Goal: Navigation & Orientation: Find specific page/section

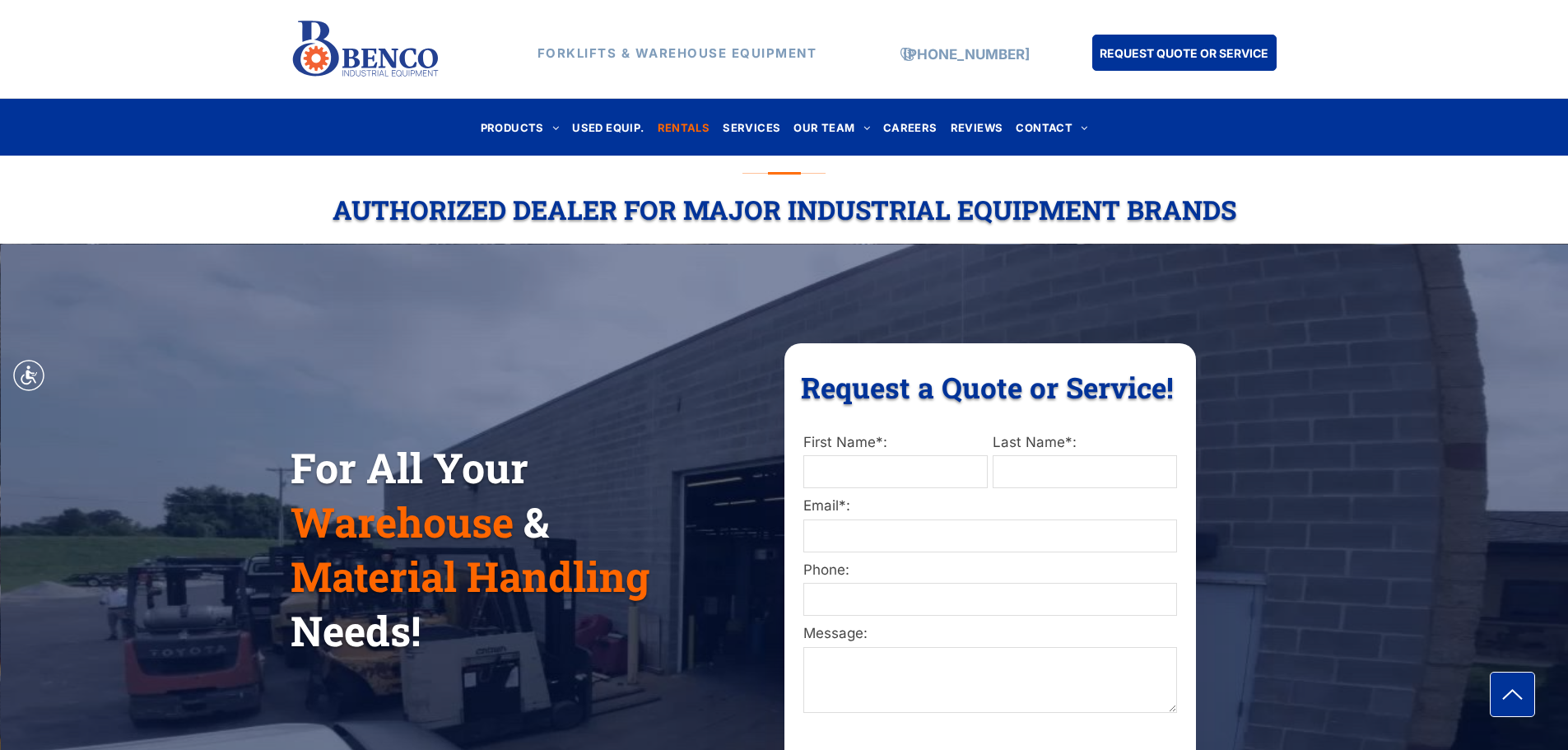
click at [672, 127] on span "RENTALS" at bounding box center [685, 127] width 53 height 22
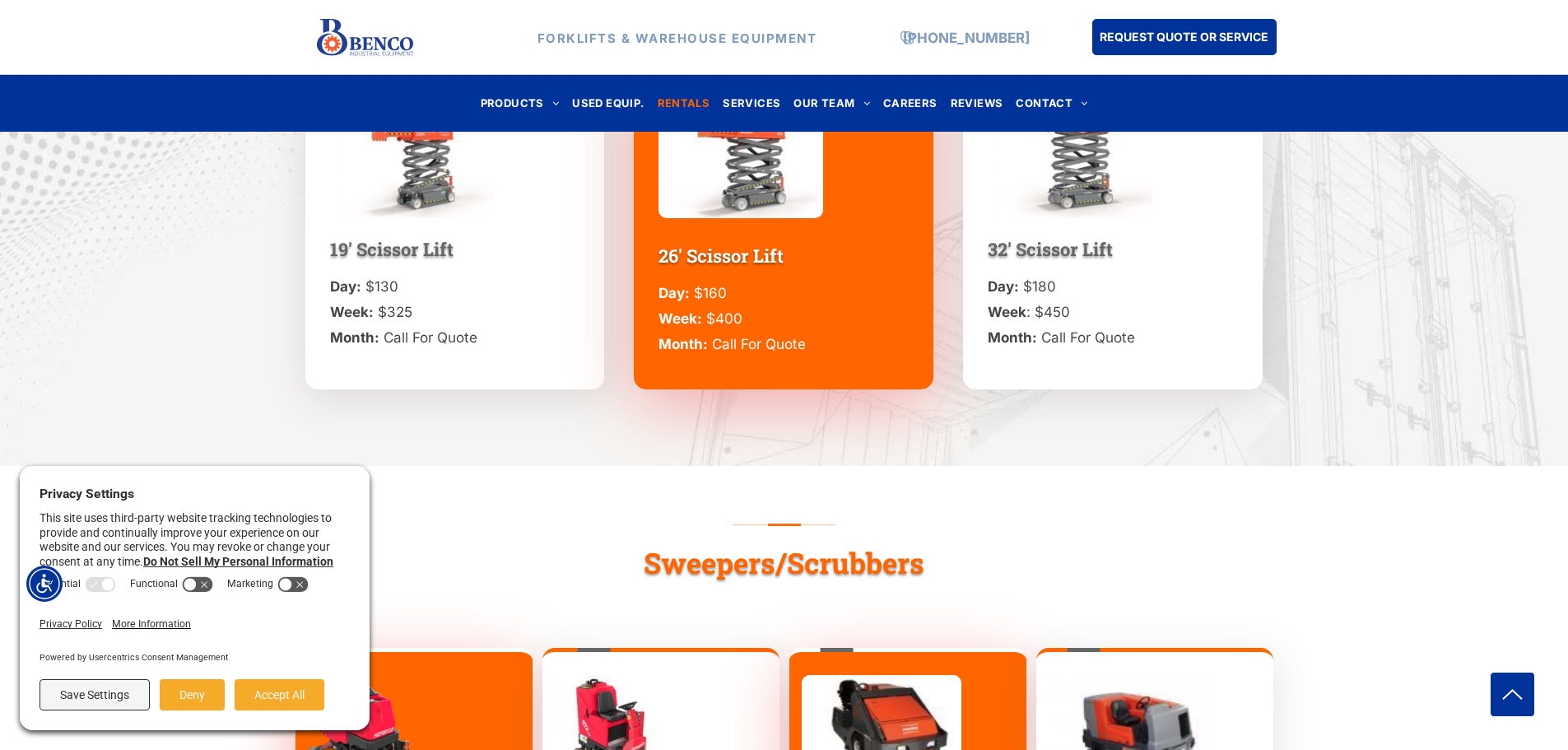
scroll to position [1646, 0]
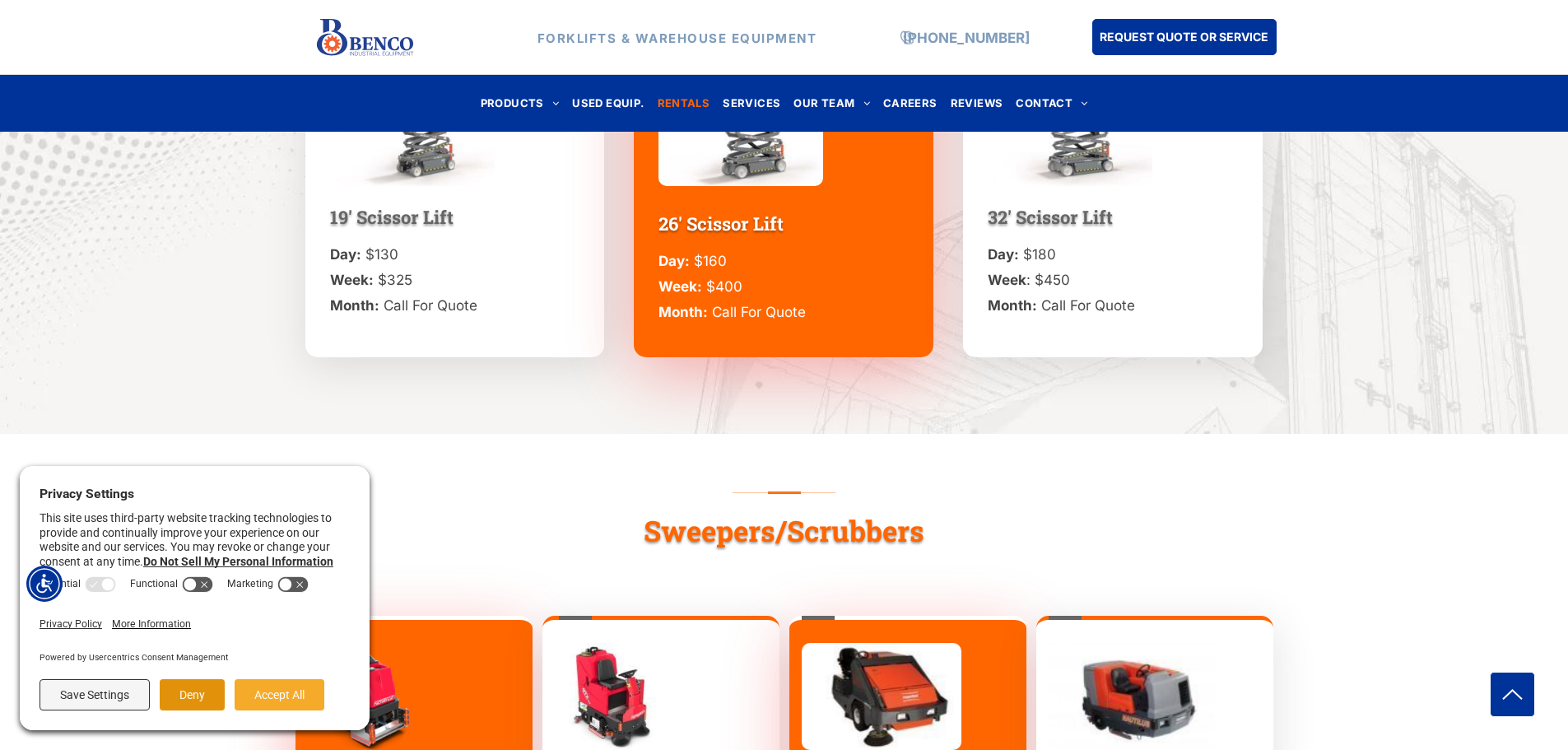
click at [204, 683] on button "Deny" at bounding box center [191, 694] width 65 height 31
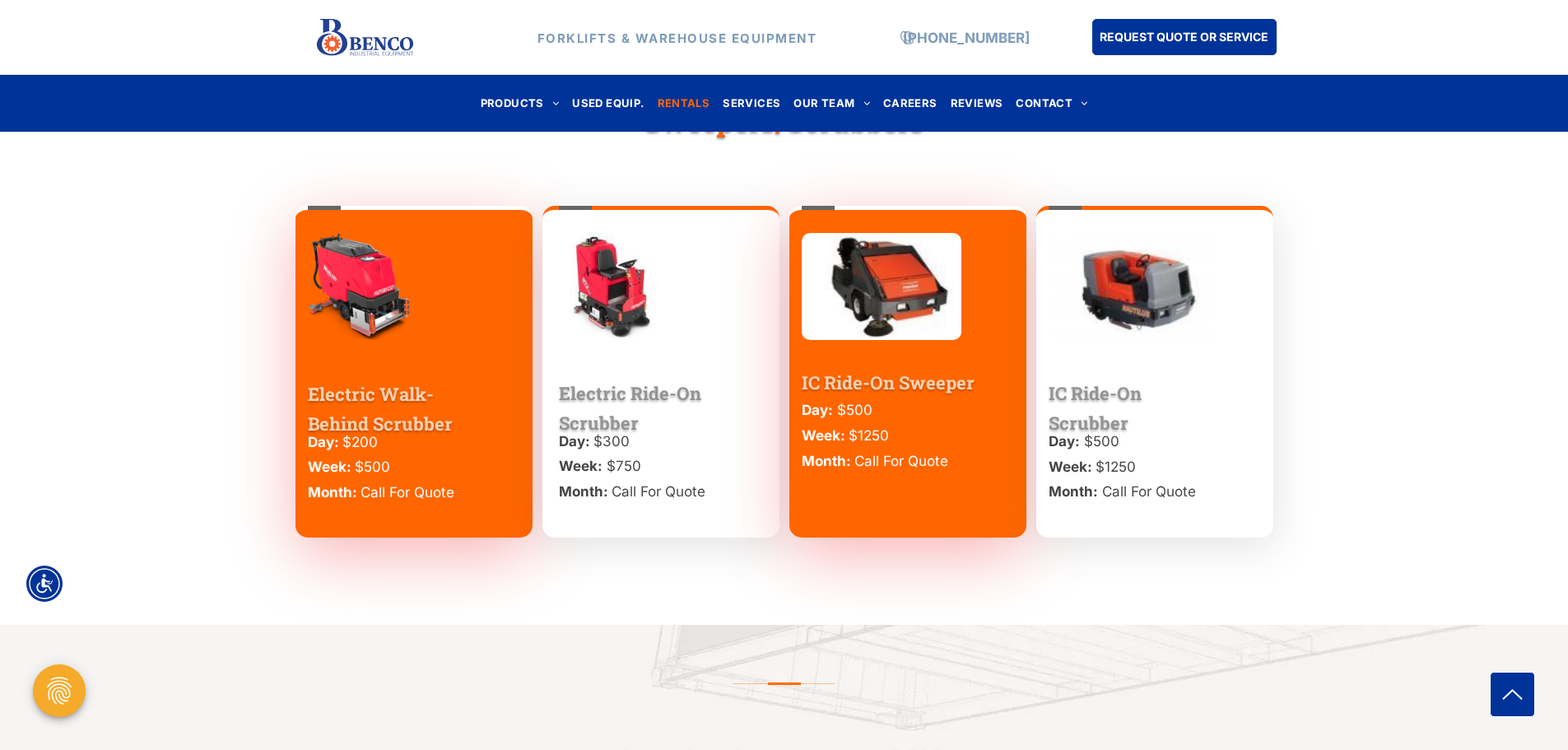
scroll to position [2058, 0]
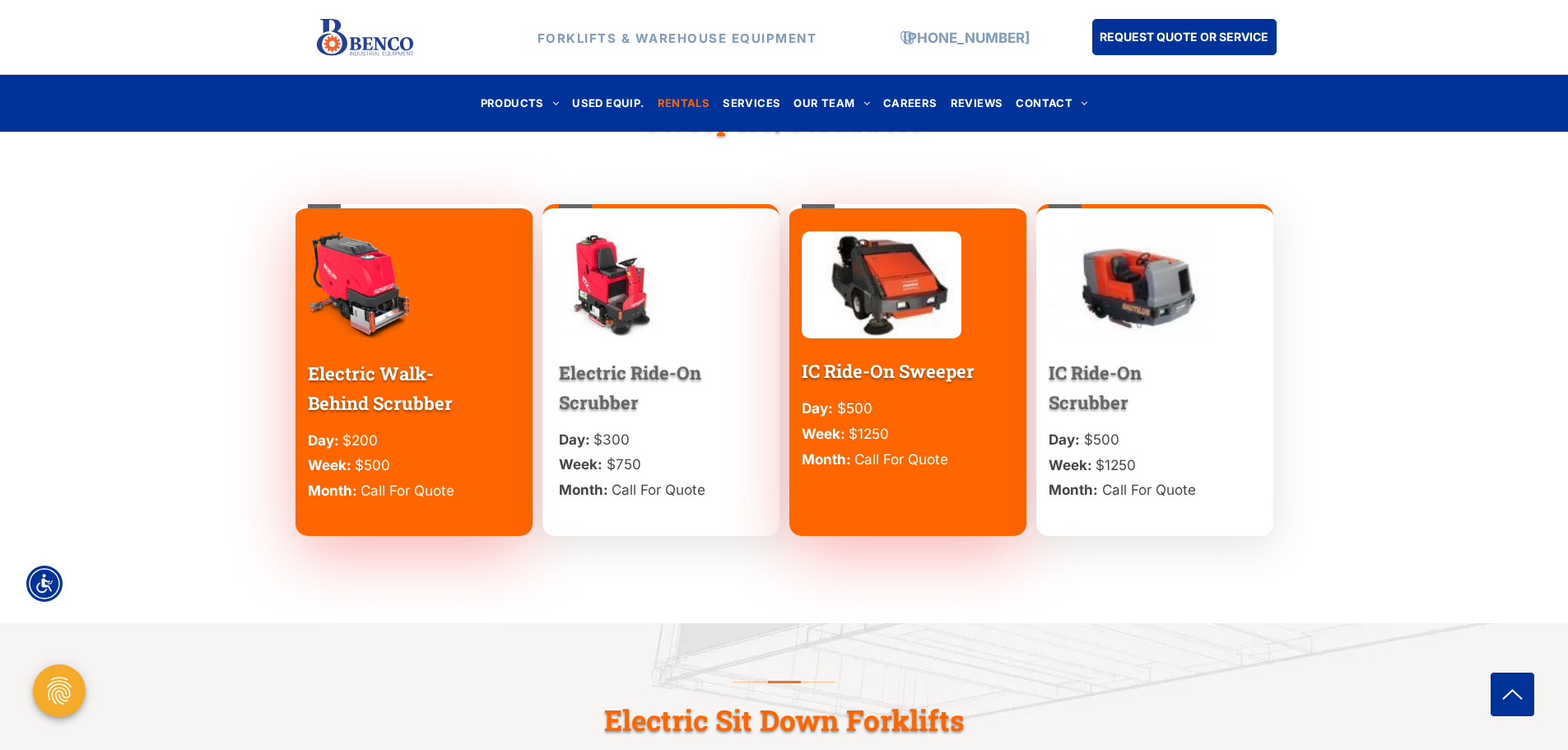
click at [616, 294] on img at bounding box center [613, 286] width 108 height 109
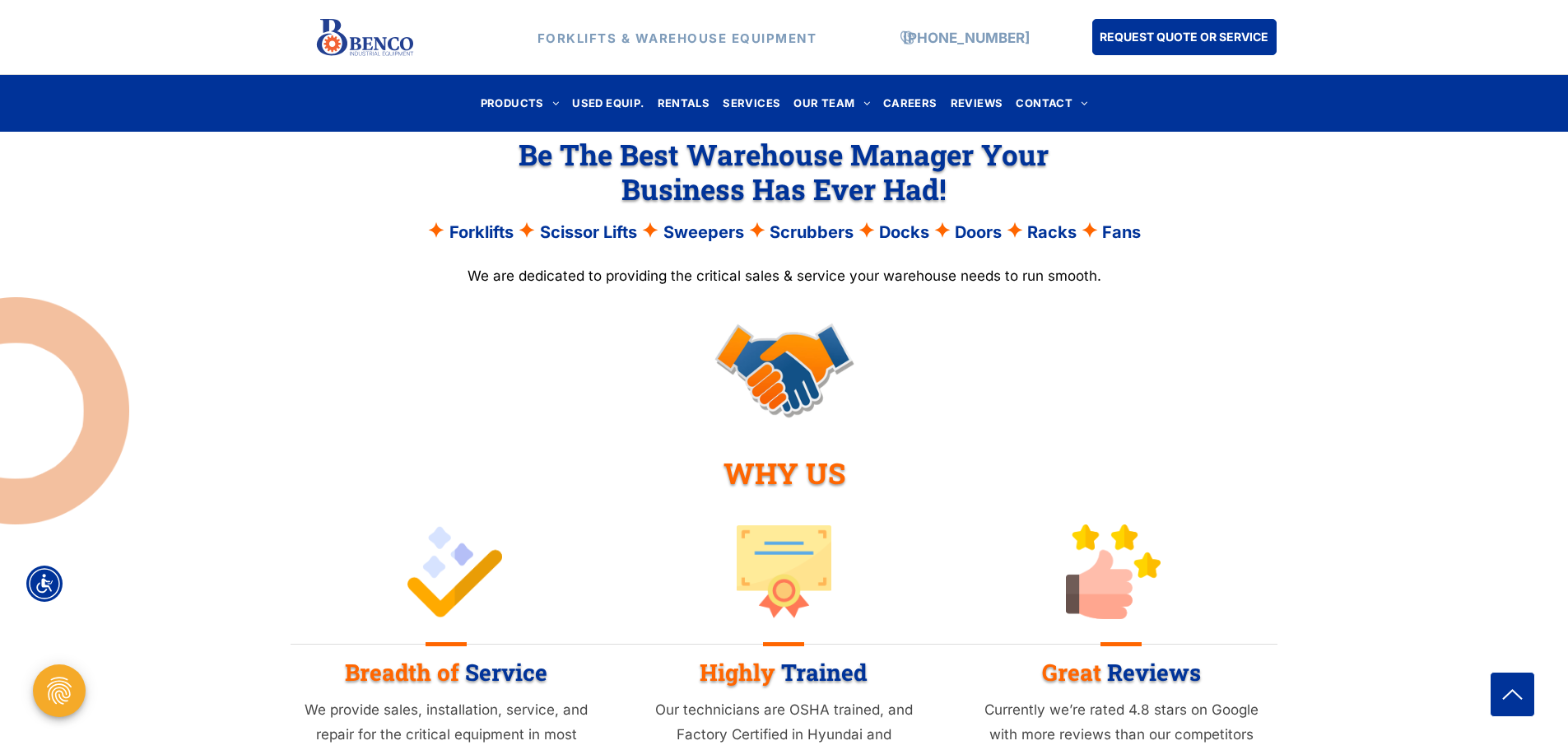
scroll to position [1235, 0]
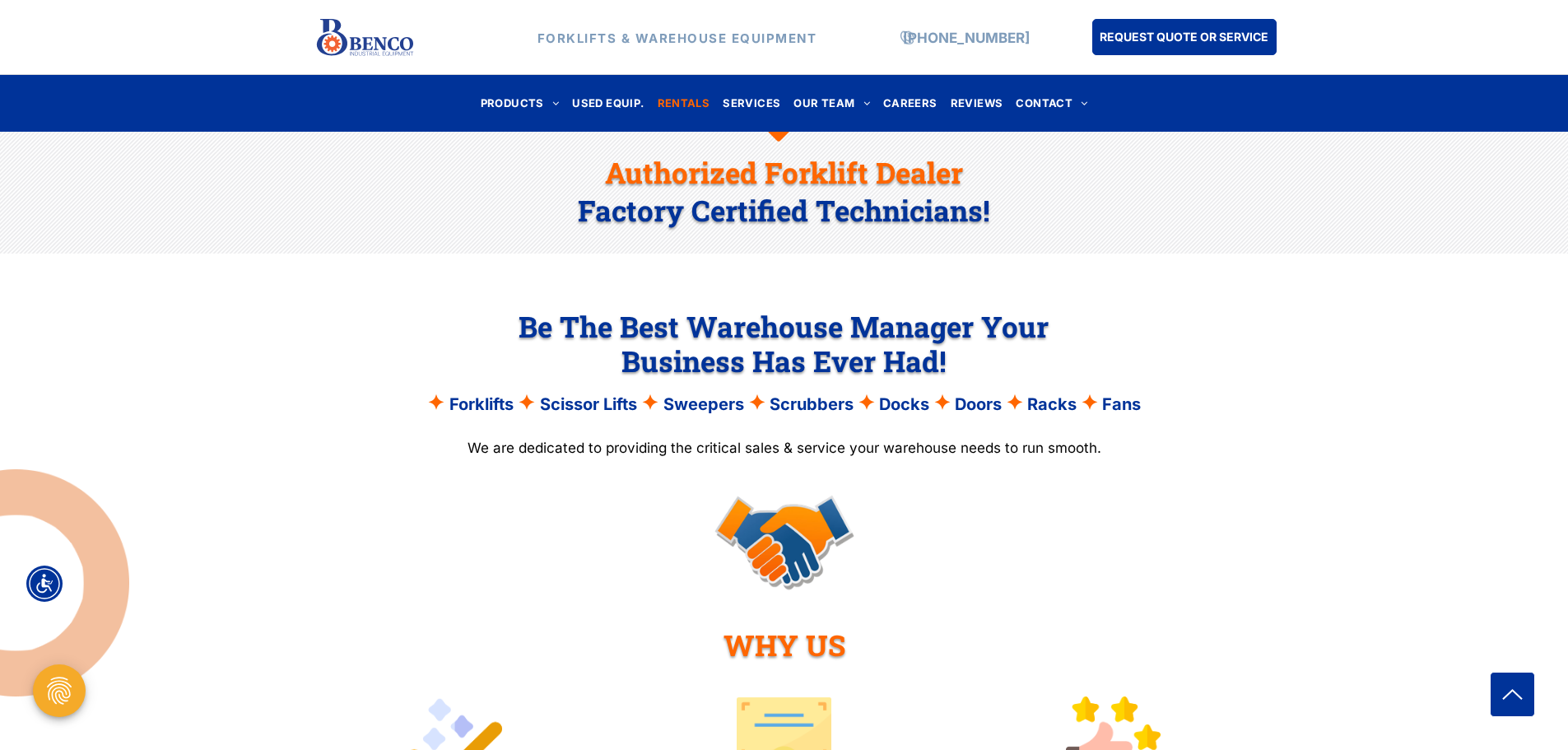
click at [687, 105] on span "RENTALS" at bounding box center [685, 103] width 53 height 22
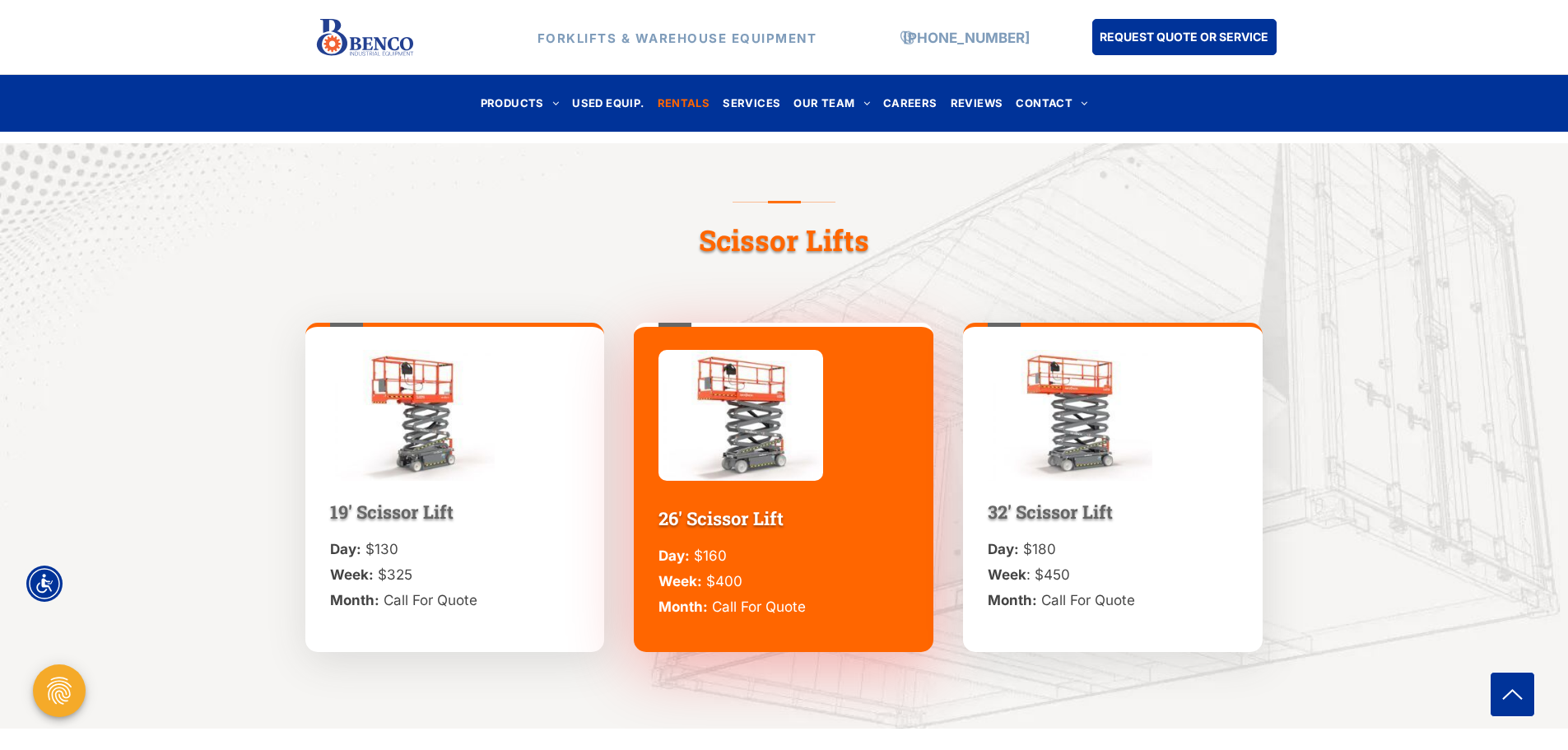
scroll to position [1389, 0]
